Goal: Task Accomplishment & Management: Manage account settings

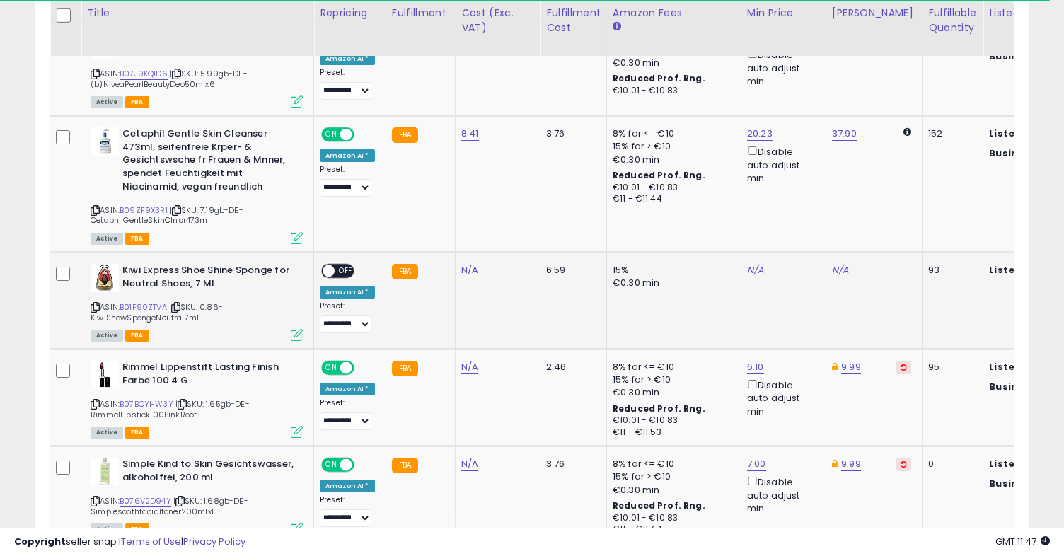
scroll to position [1577, 0]
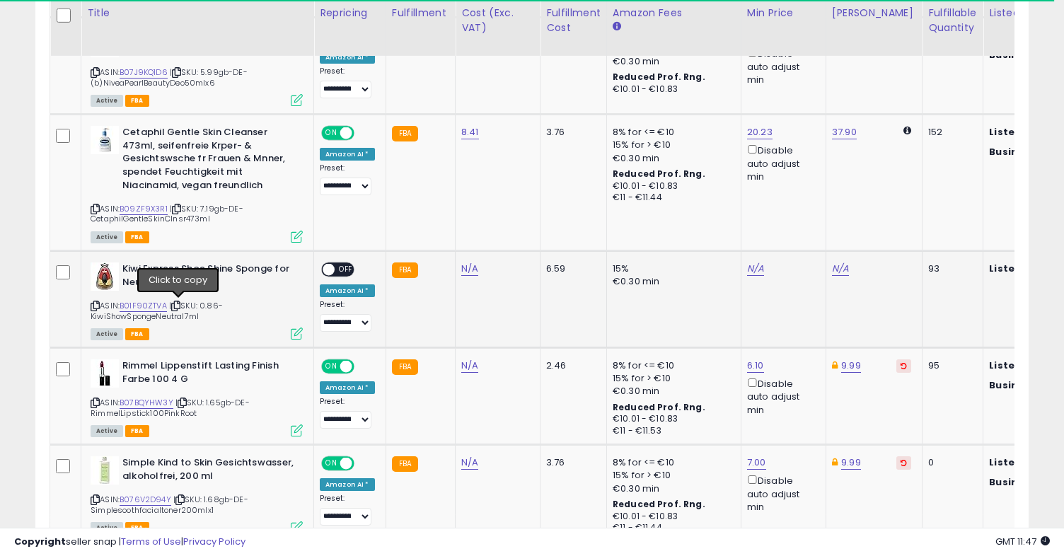
click at [177, 303] on icon at bounding box center [175, 306] width 9 height 8
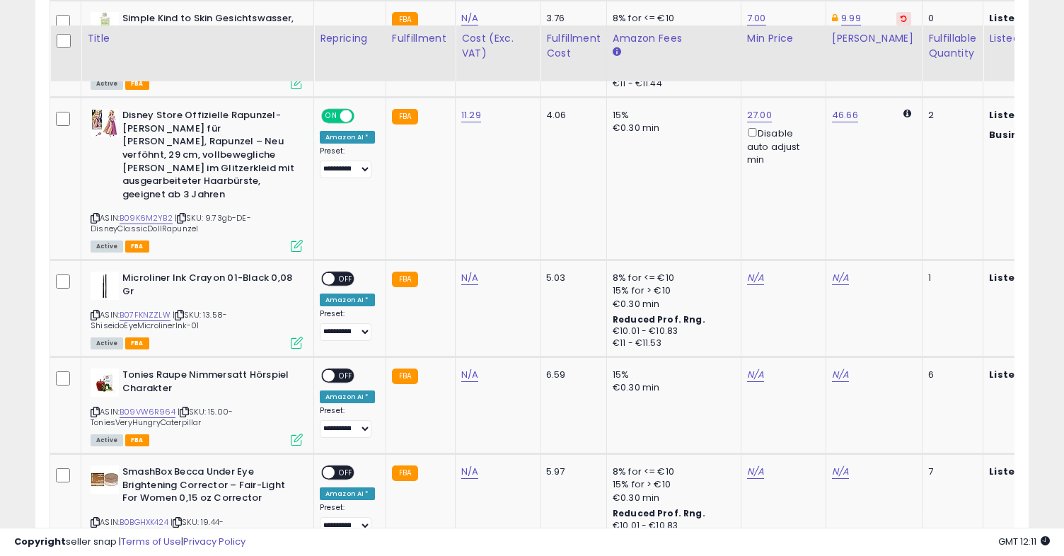
scroll to position [1949, 0]
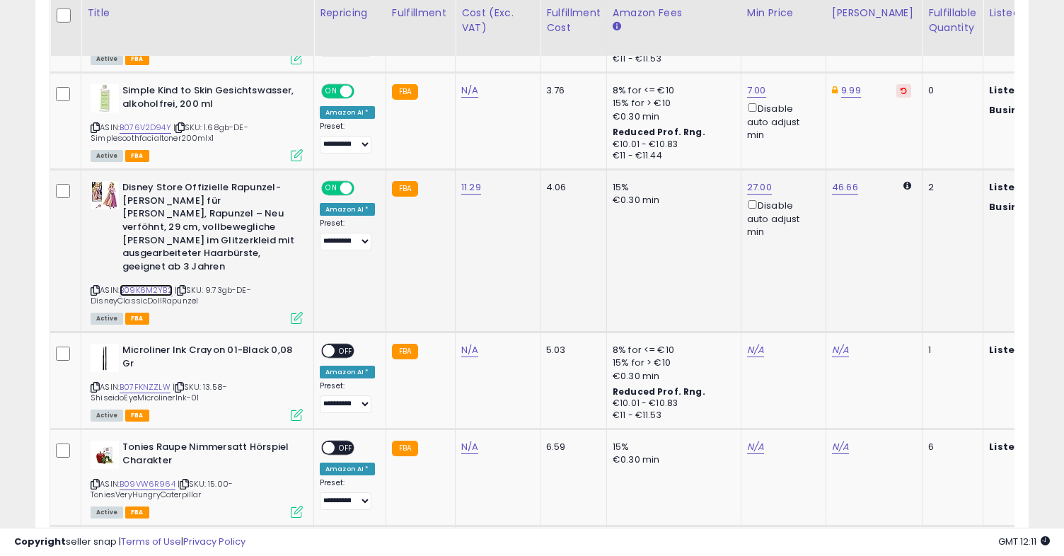
click at [149, 284] on link "B09K6M2YB2" at bounding box center [146, 290] width 53 height 12
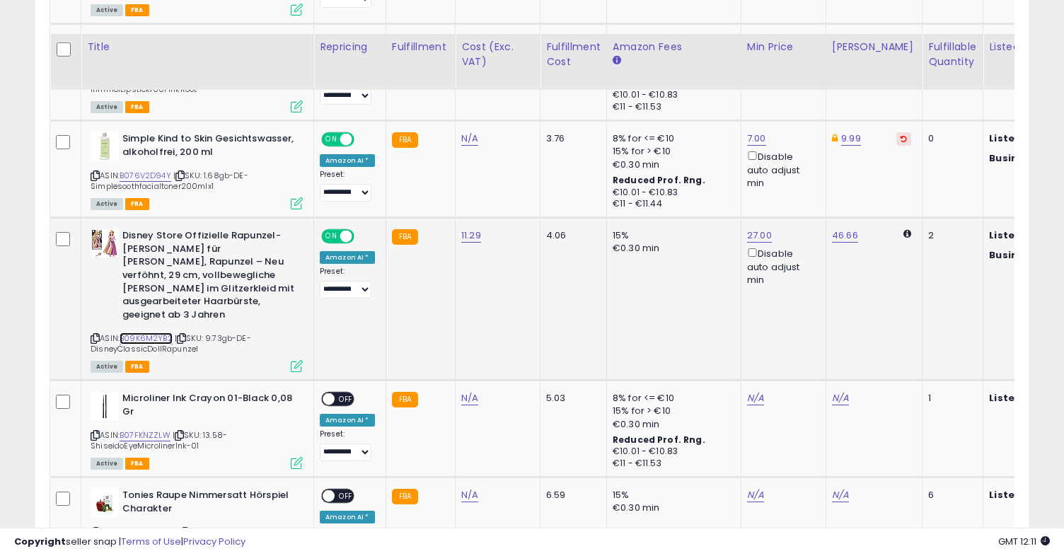
scroll to position [1745, 0]
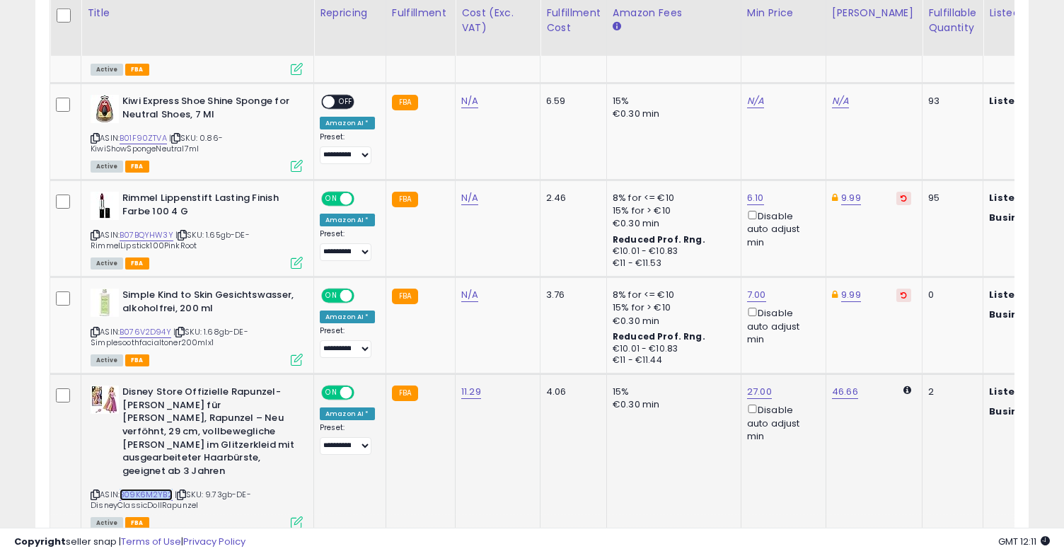
copy link "B09K6M2YB2"
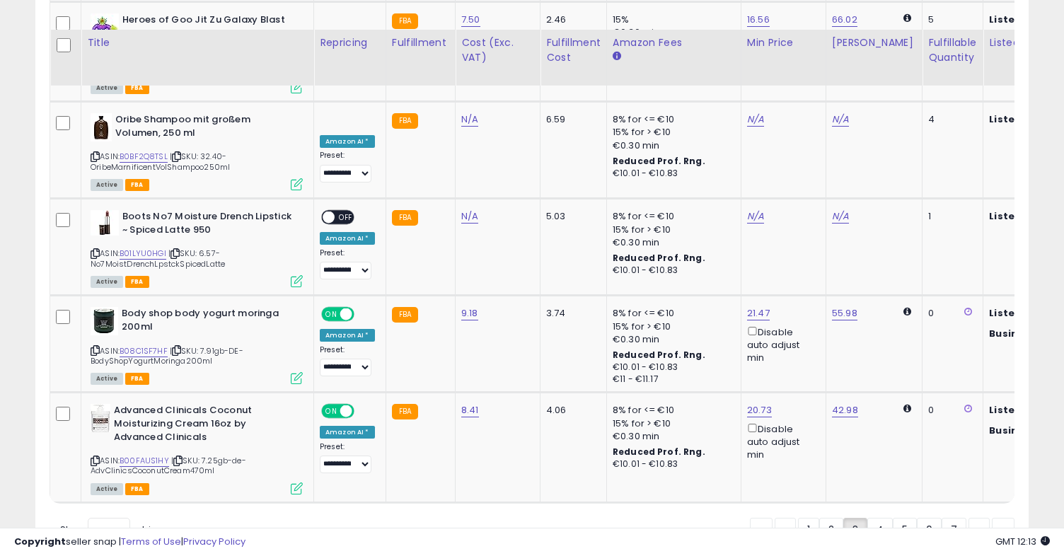
scroll to position [3111, 0]
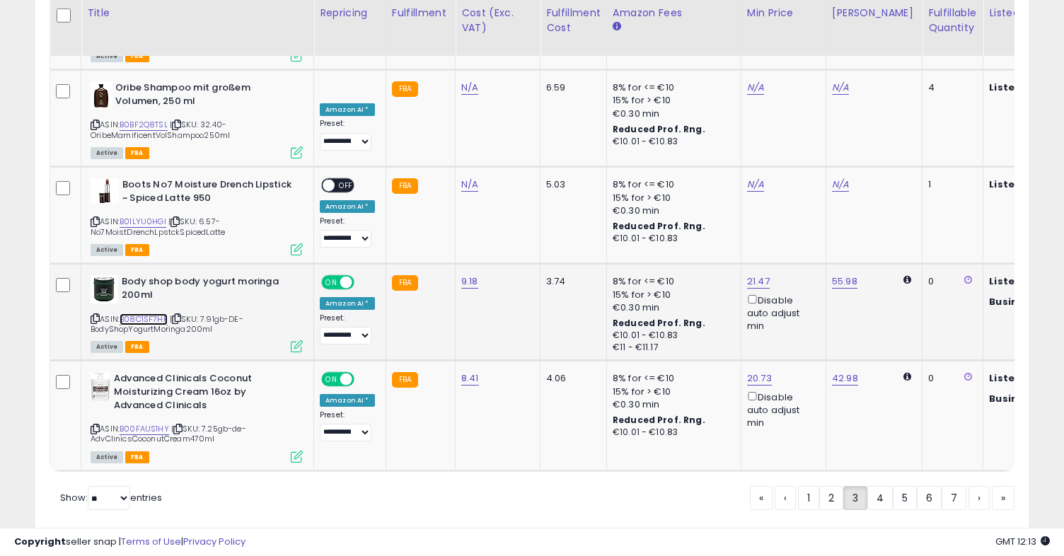
click at [135, 313] on link "B08C1SF7HF" at bounding box center [144, 319] width 48 height 12
click at [140, 423] on link "B00FAUS1HY" at bounding box center [145, 429] width 50 height 12
click at [139, 313] on link "B08C1SF7HF" at bounding box center [144, 319] width 48 height 12
drag, startPoint x: 698, startPoint y: 197, endPoint x: 624, endPoint y: 198, distance: 73.6
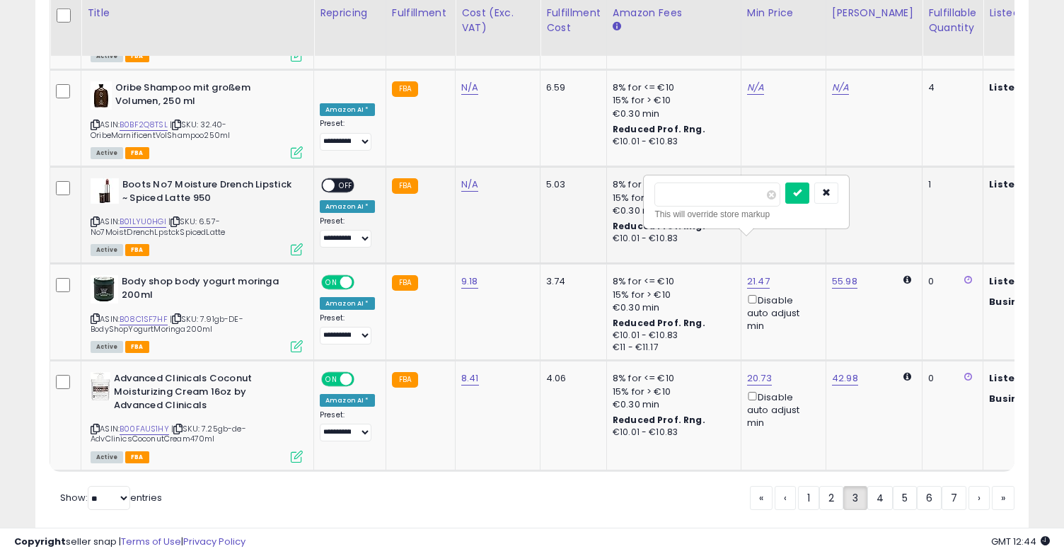
type input "*****"
click at [799, 195] on button "submit" at bounding box center [797, 193] width 24 height 21
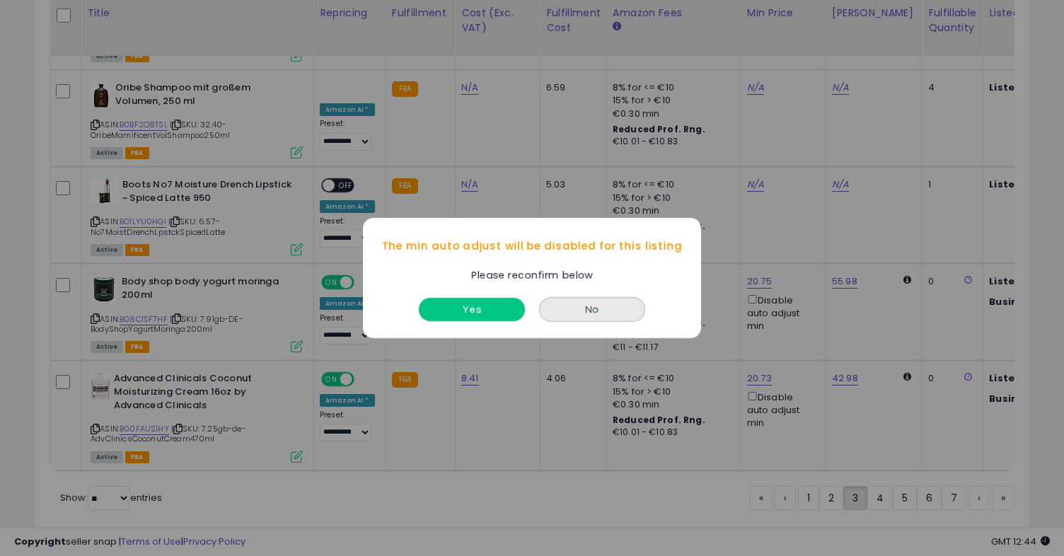
click at [485, 312] on button "Yes" at bounding box center [472, 309] width 106 height 23
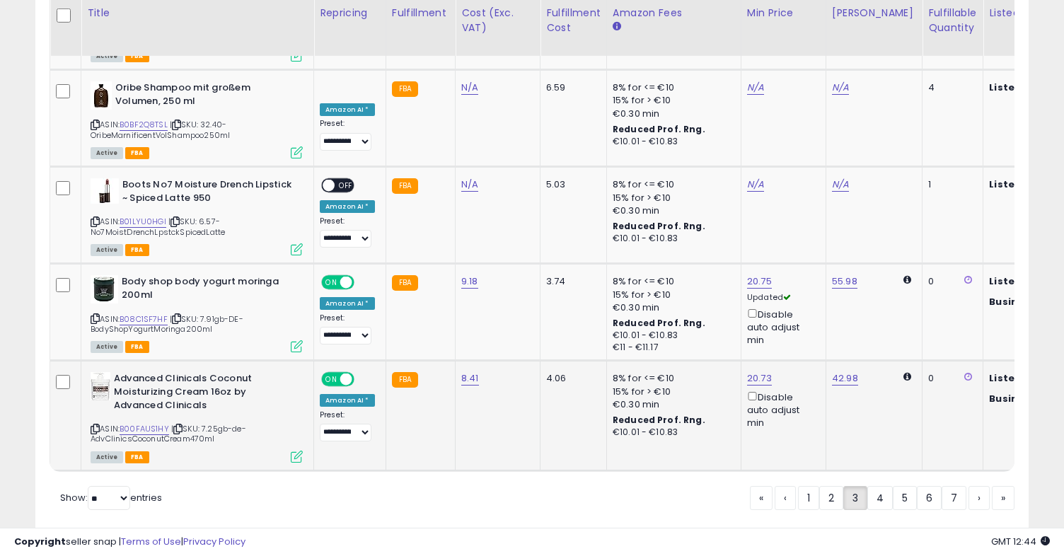
click at [140, 383] on div "ASIN: B00FAUS1HY | SKU: 7.25gb-de-AdvClinicsCoconutCream470ml Active FBA" at bounding box center [197, 416] width 212 height 89
click at [140, 423] on link "B00FAUS1HY" at bounding box center [145, 429] width 50 height 12
copy link "B00FAUS1HY"
click at [179, 425] on icon at bounding box center [177, 429] width 9 height 8
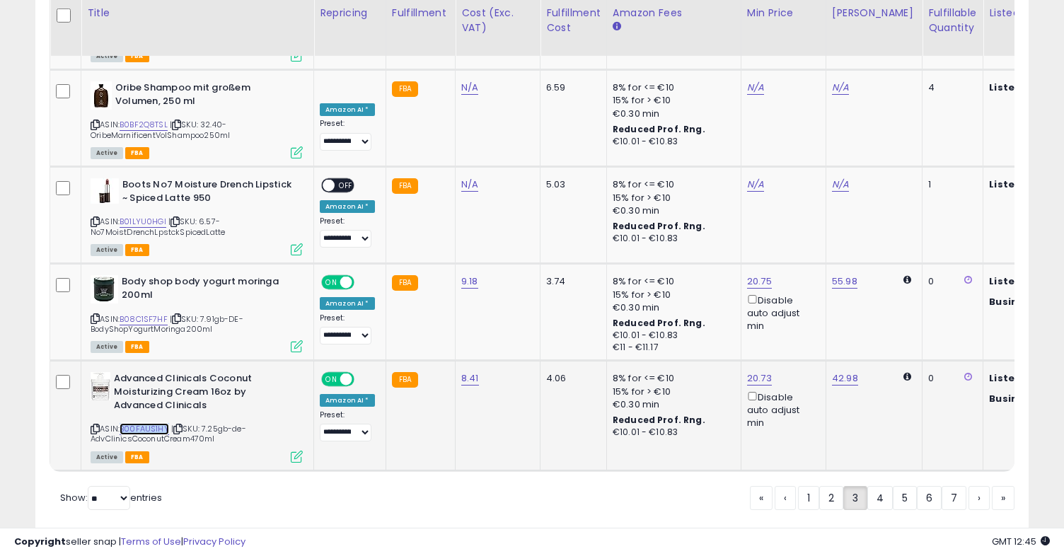
copy link "B00FAUS1HY"
click at [917, 486] on link "4" at bounding box center [929, 498] width 25 height 24
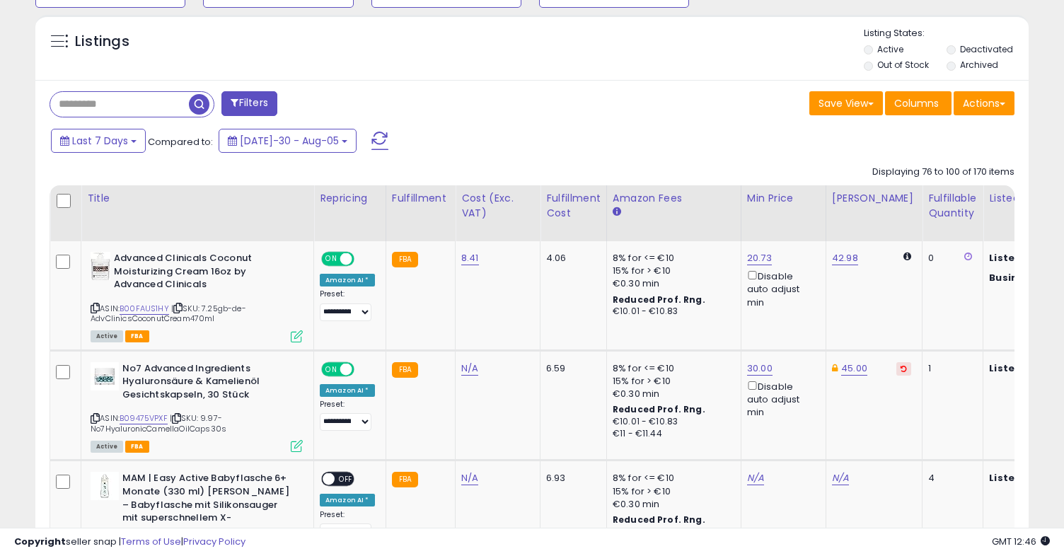
scroll to position [402, 0]
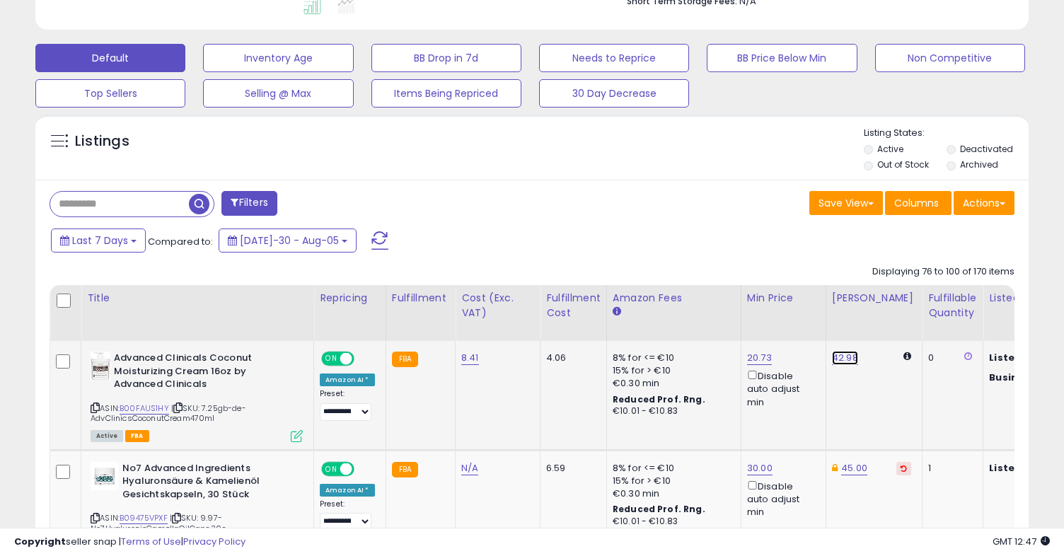
click at [836, 359] on link "42.98" at bounding box center [845, 358] width 26 height 14
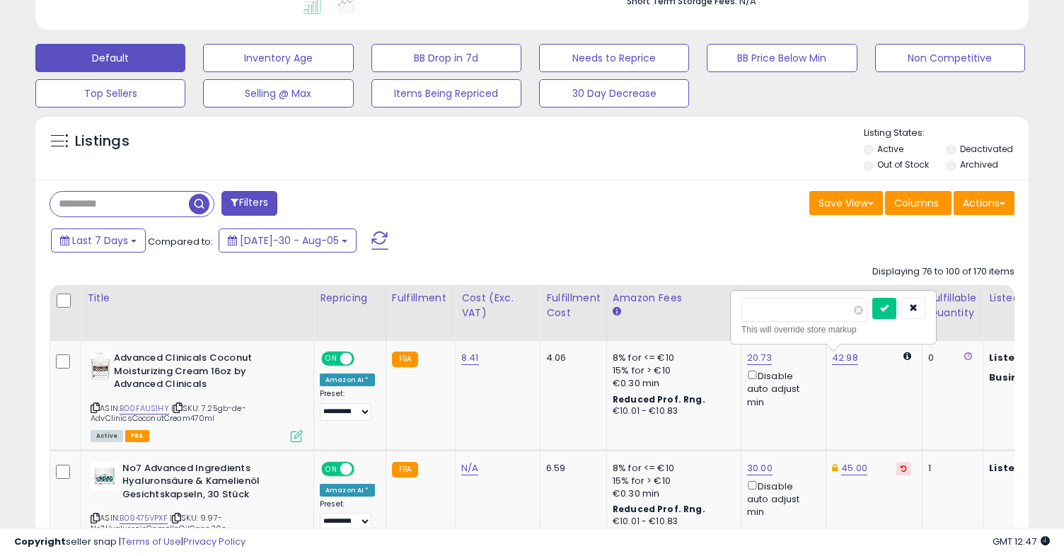
drag, startPoint x: 802, startPoint y: 308, endPoint x: 705, endPoint y: 304, distance: 97.0
type input "*****"
click at [895, 315] on button "submit" at bounding box center [884, 308] width 24 height 21
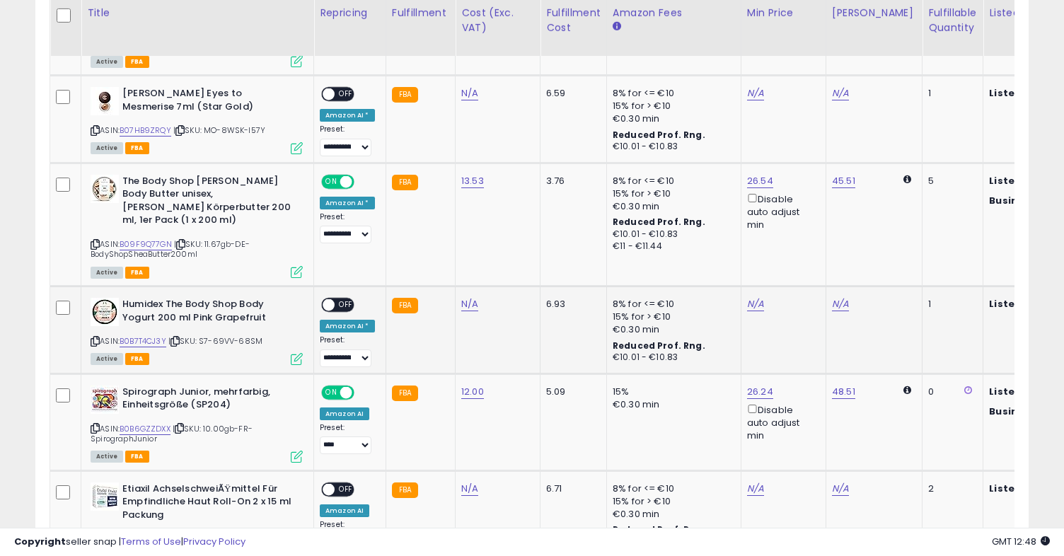
scroll to position [1054, 0]
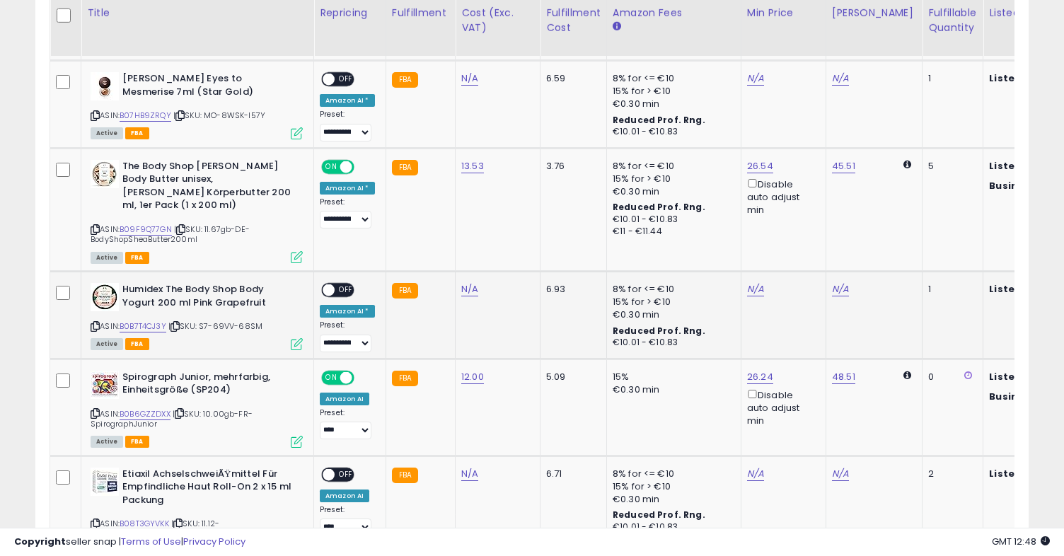
drag, startPoint x: 274, startPoint y: 312, endPoint x: 207, endPoint y: 316, distance: 68.0
click at [207, 316] on div "ASIN: B0B7T4CJ3Y | SKU: S7-69VV-68SM Active FBA" at bounding box center [197, 316] width 212 height 66
copy span "S7-69VV-68SM"
click at [338, 284] on span "OFF" at bounding box center [346, 290] width 23 height 12
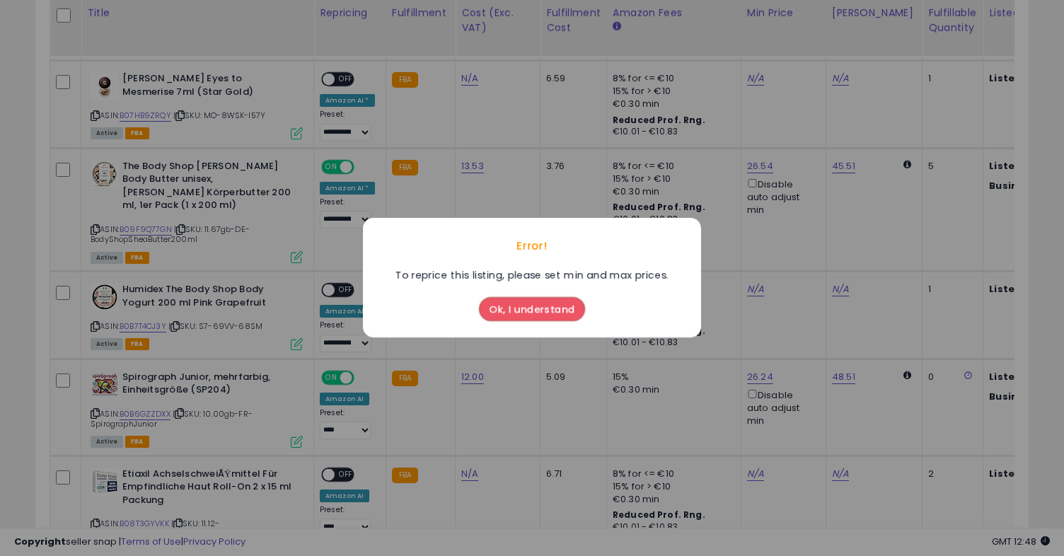
click at [511, 311] on button "Ok, I understand" at bounding box center [532, 310] width 106 height 24
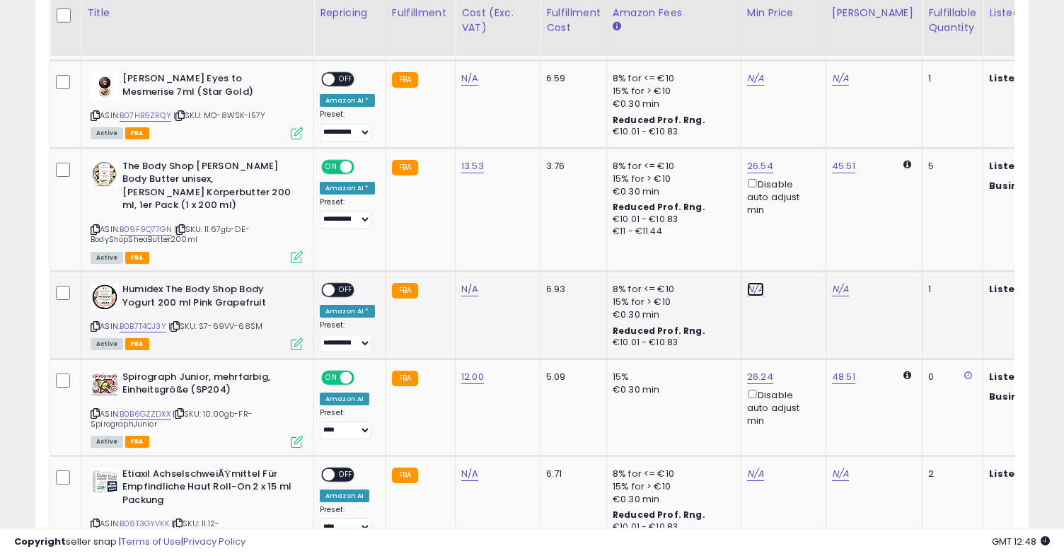
type input "**"
click at [799, 227] on icon "submit" at bounding box center [795, 225] width 8 height 8
click at [329, 284] on span at bounding box center [329, 290] width 12 height 12
click at [336, 284] on span "OFF" at bounding box center [346, 290] width 23 height 12
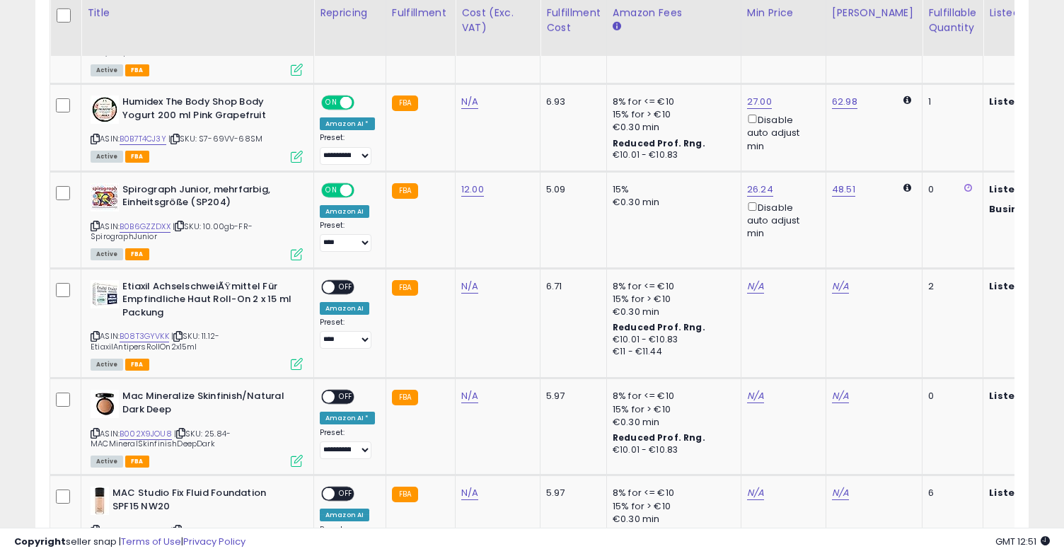
scroll to position [1243, 0]
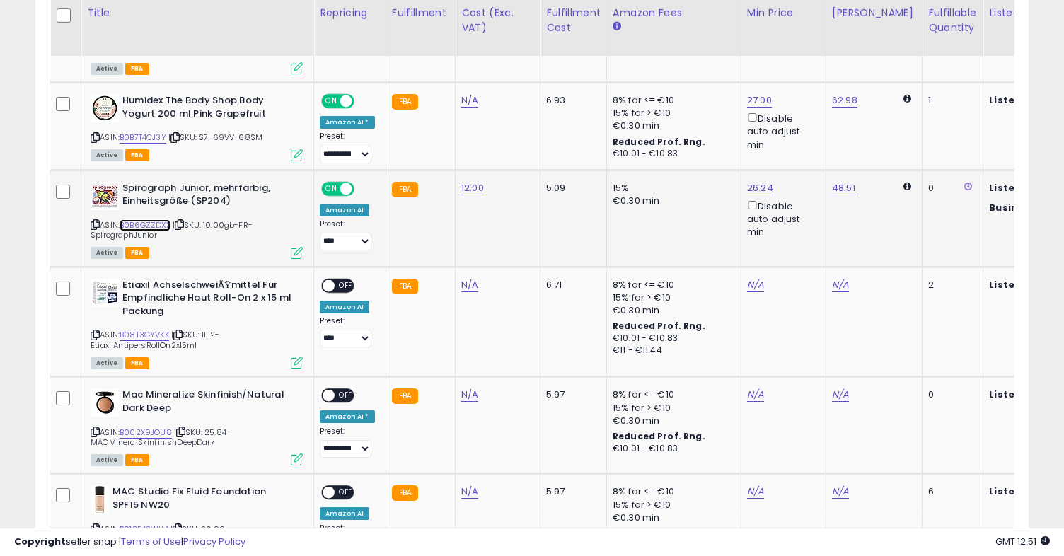
click at [141, 219] on link "B0B6GZZDXX" at bounding box center [145, 225] width 51 height 12
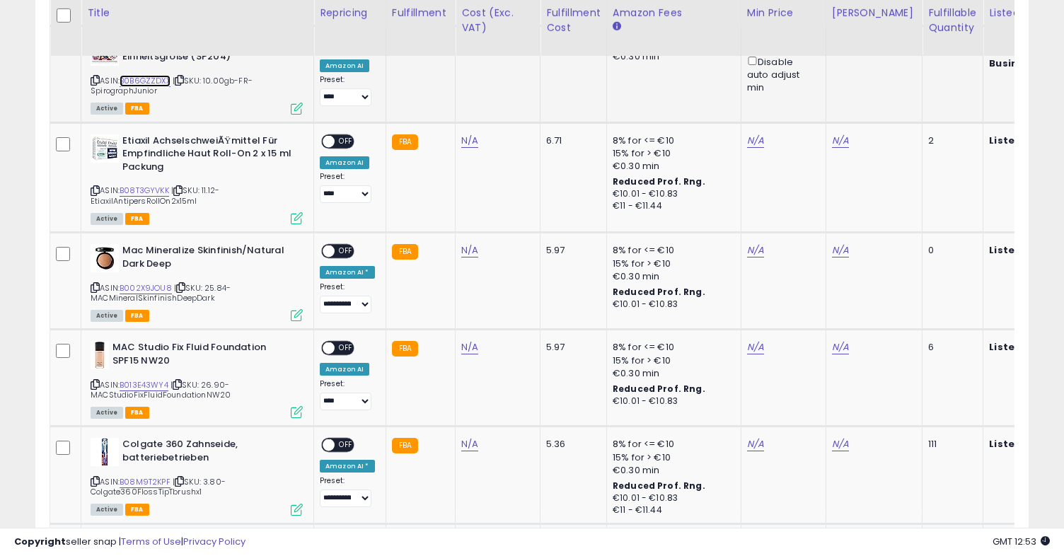
scroll to position [1389, 0]
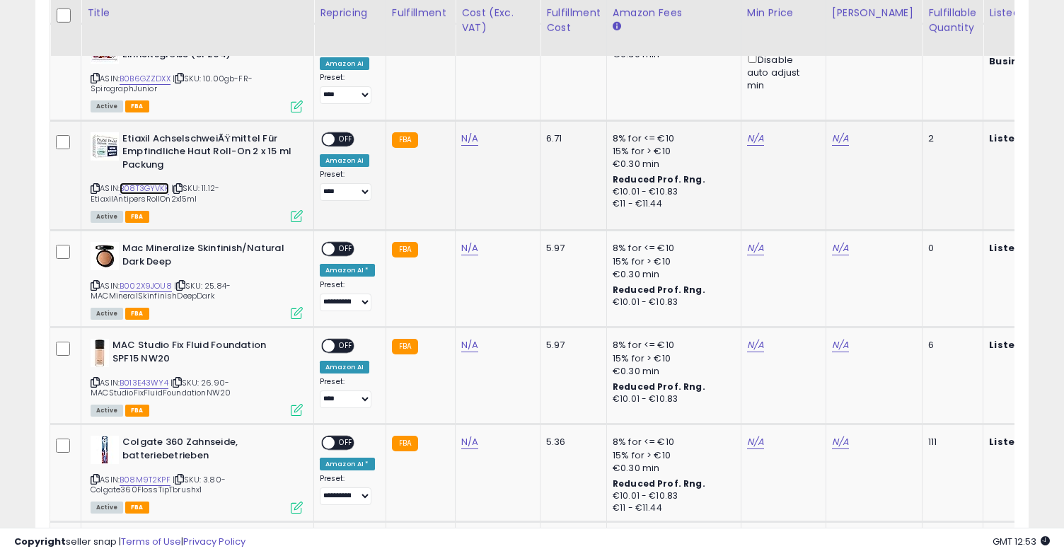
click at [163, 183] on link "B08T3GYVKK" at bounding box center [145, 189] width 50 height 12
click at [151, 280] on link "B002X9JOU8" at bounding box center [146, 286] width 52 height 12
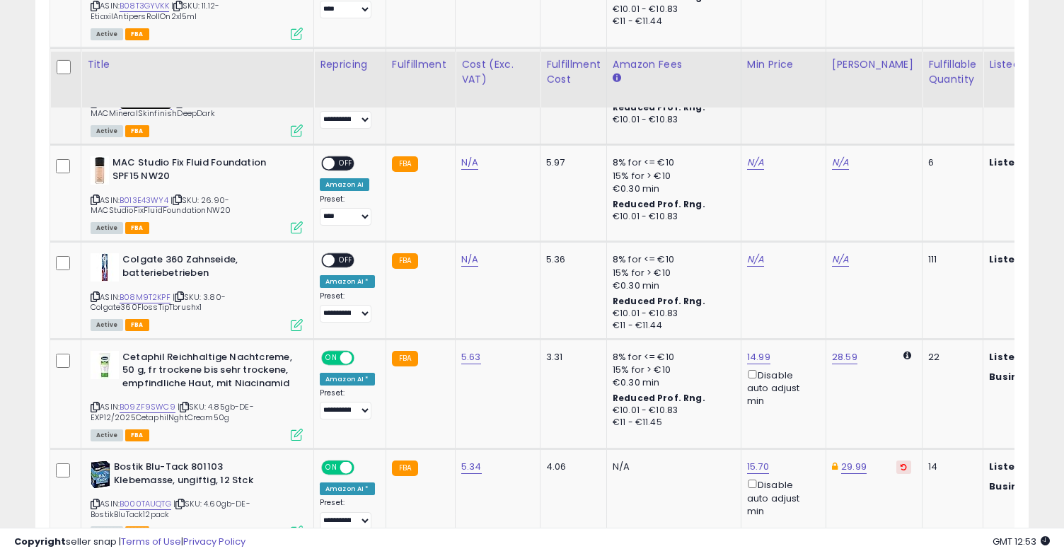
scroll to position [1661, 0]
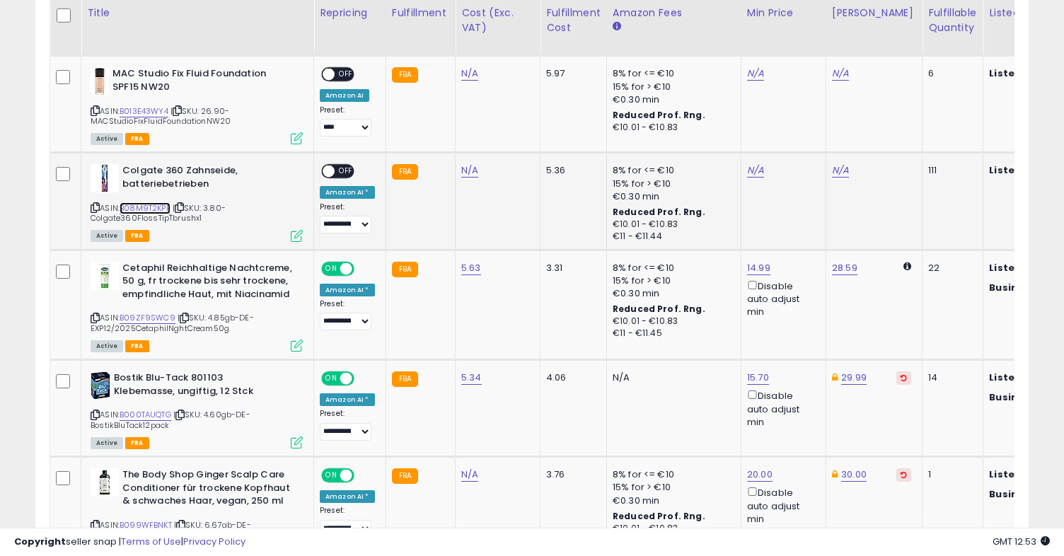
click at [138, 202] on link "B08M9T2KPF" at bounding box center [145, 208] width 51 height 12
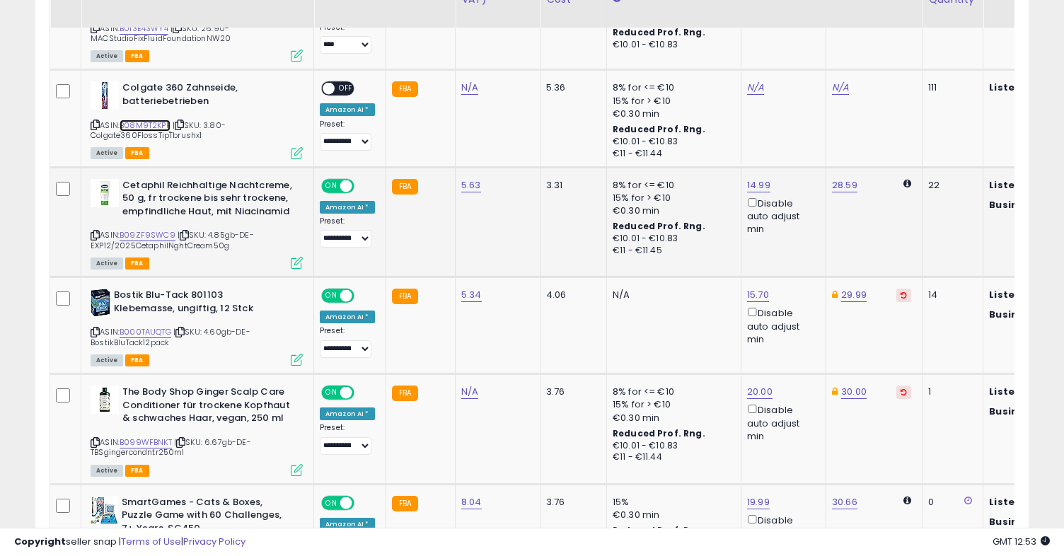
scroll to position [1753, 0]
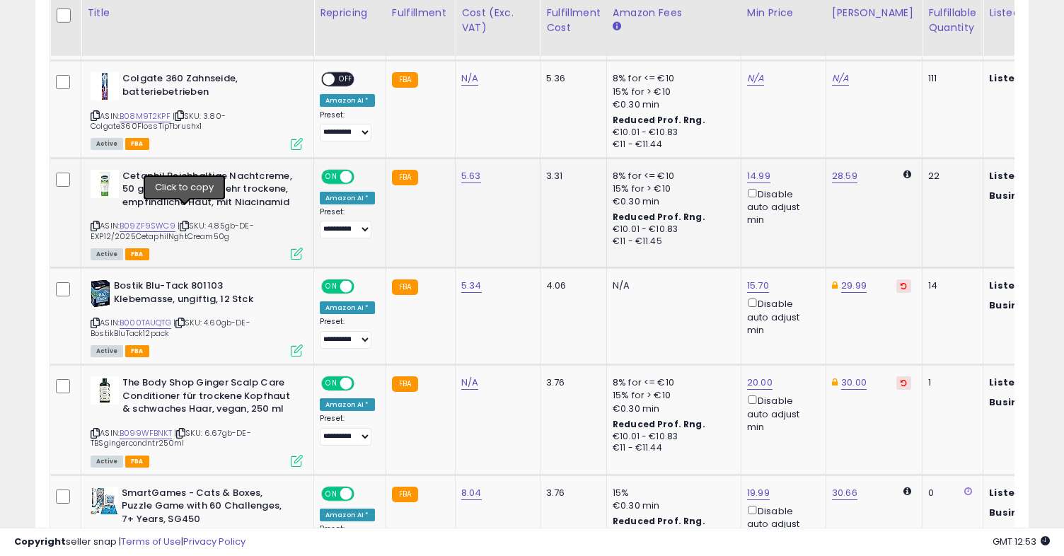
click at [184, 222] on icon at bounding box center [184, 226] width 9 height 8
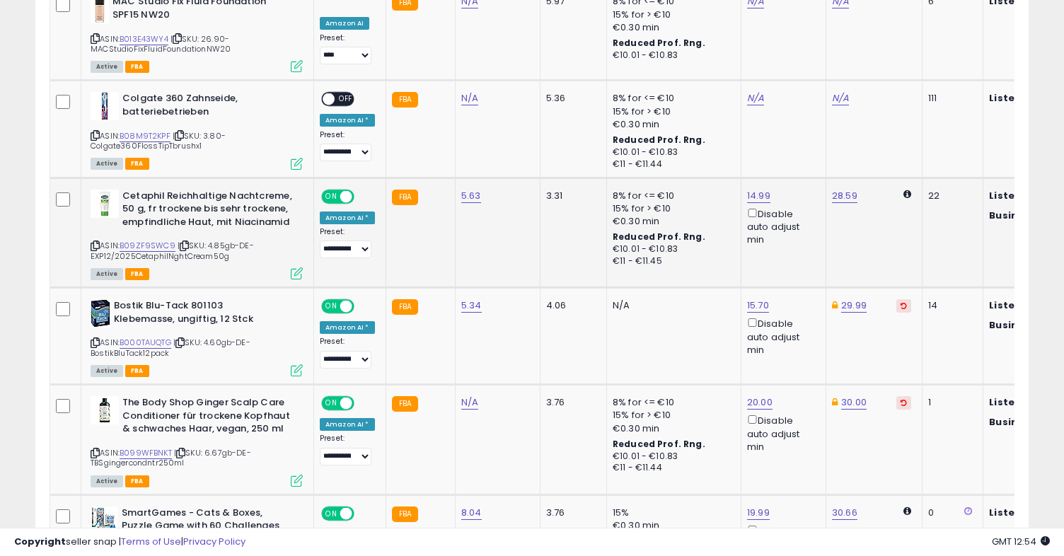
scroll to position [1646, 0]
